Goal: Information Seeking & Learning: Learn about a topic

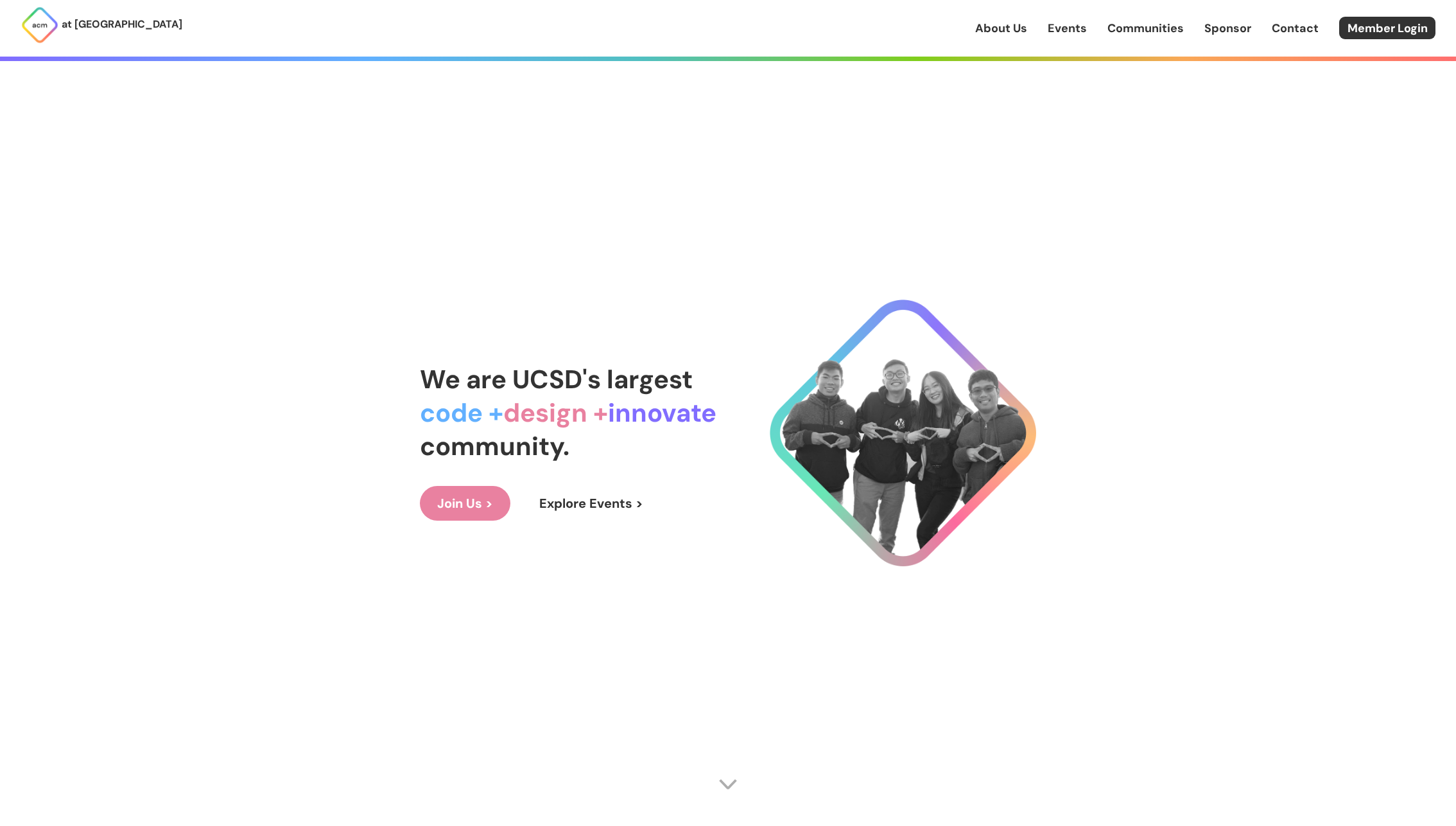
click at [1060, 32] on link "Events" at bounding box center [1067, 28] width 39 height 16
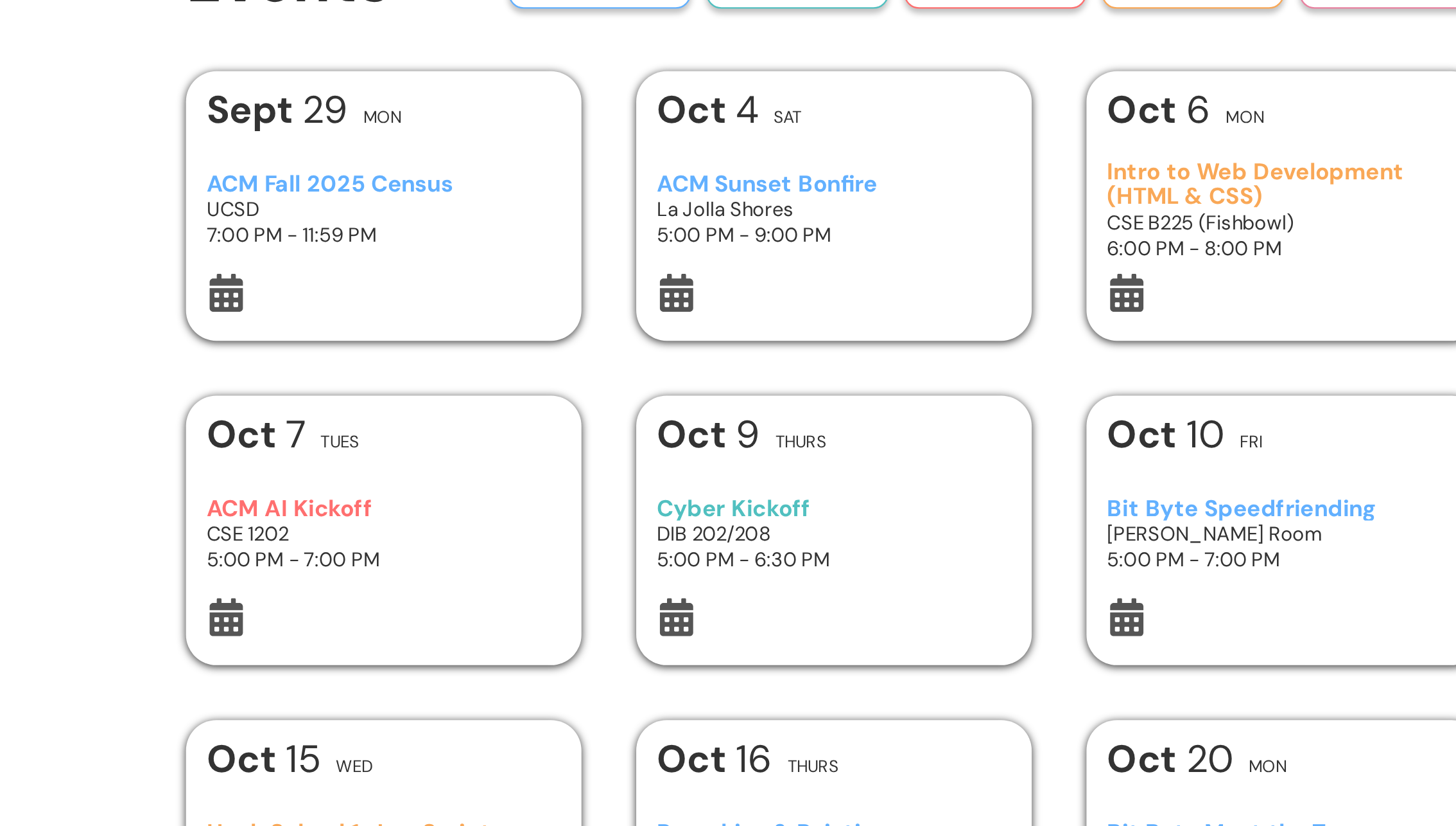
click at [682, 172] on h3 "ACM Sunset Bonfire" at bounding box center [728, 172] width 150 height 11
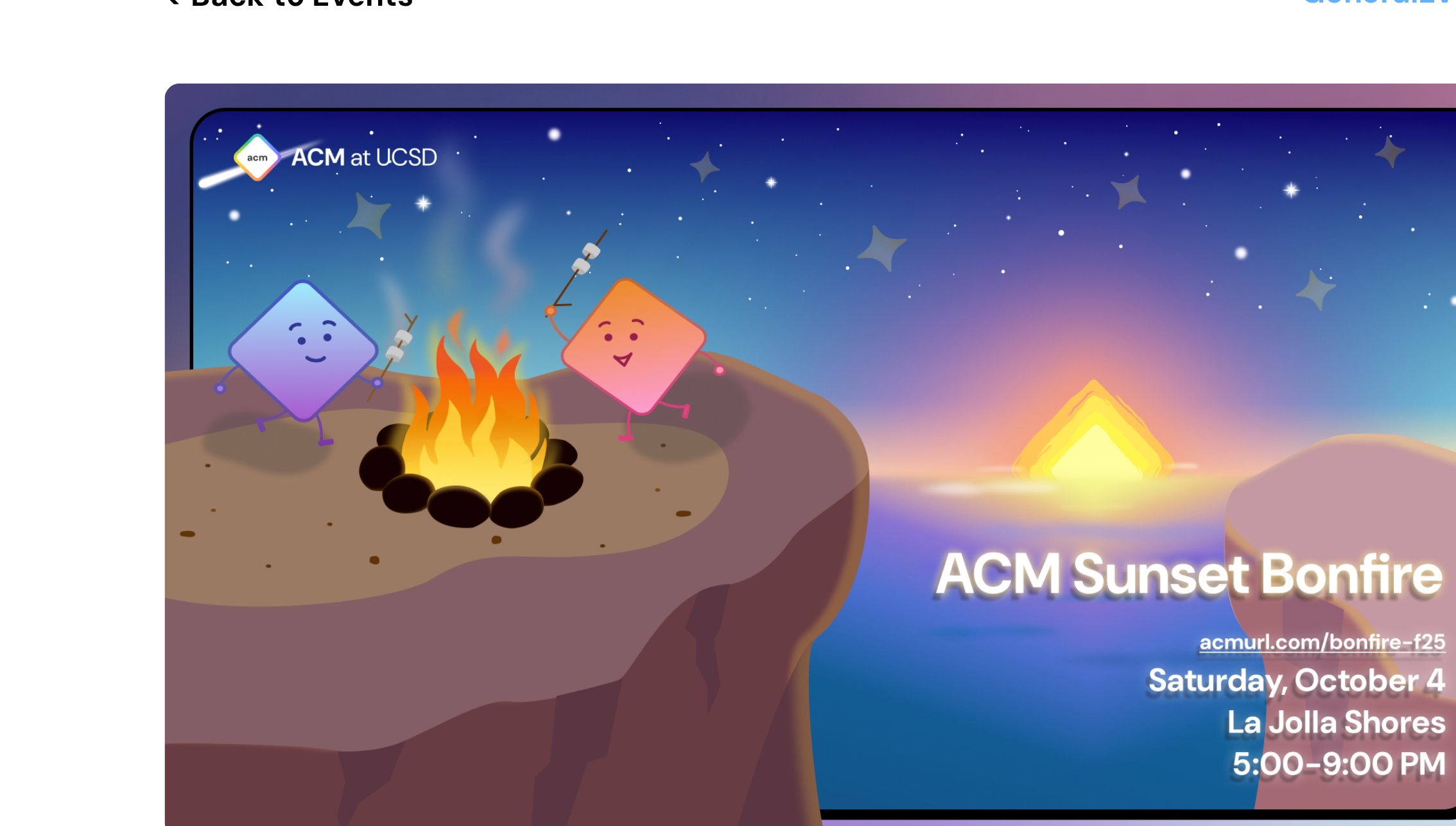
scroll to position [8, 0]
